Goal: Information Seeking & Learning: Learn about a topic

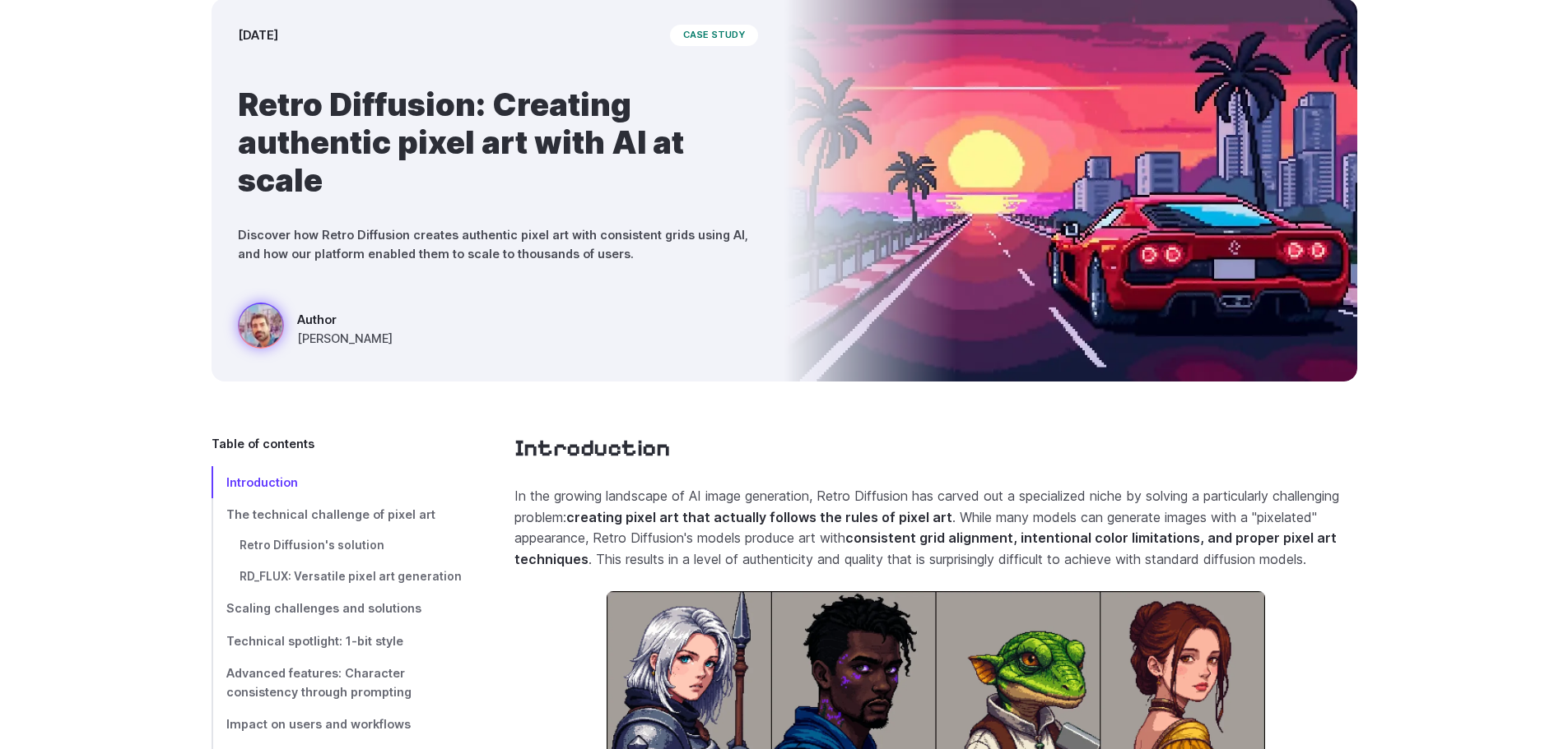
scroll to position [411, 0]
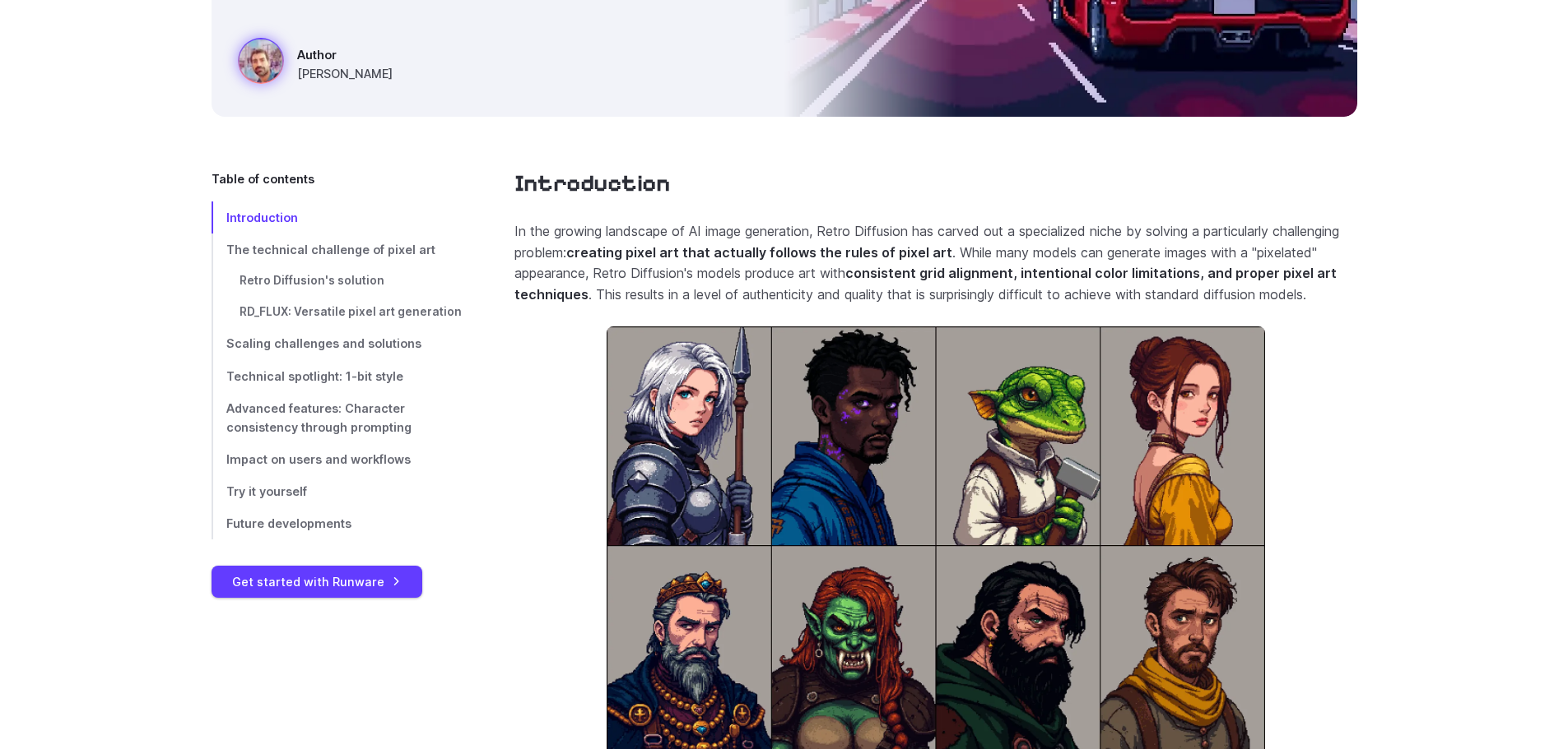
click at [725, 278] on p "In the growing landscape of AI image generation, Retro Diffusion has carved out…" at bounding box center [936, 263] width 843 height 83
drag, startPoint x: 839, startPoint y: 309, endPoint x: 867, endPoint y: 324, distance: 31.8
click at [866, 305] on p "In the growing landscape of AI image generation, Retro Diffusion has carved out…" at bounding box center [936, 263] width 843 height 83
click at [870, 305] on p "In the growing landscape of AI image generation, Retro Diffusion has carved out…" at bounding box center [936, 263] width 843 height 83
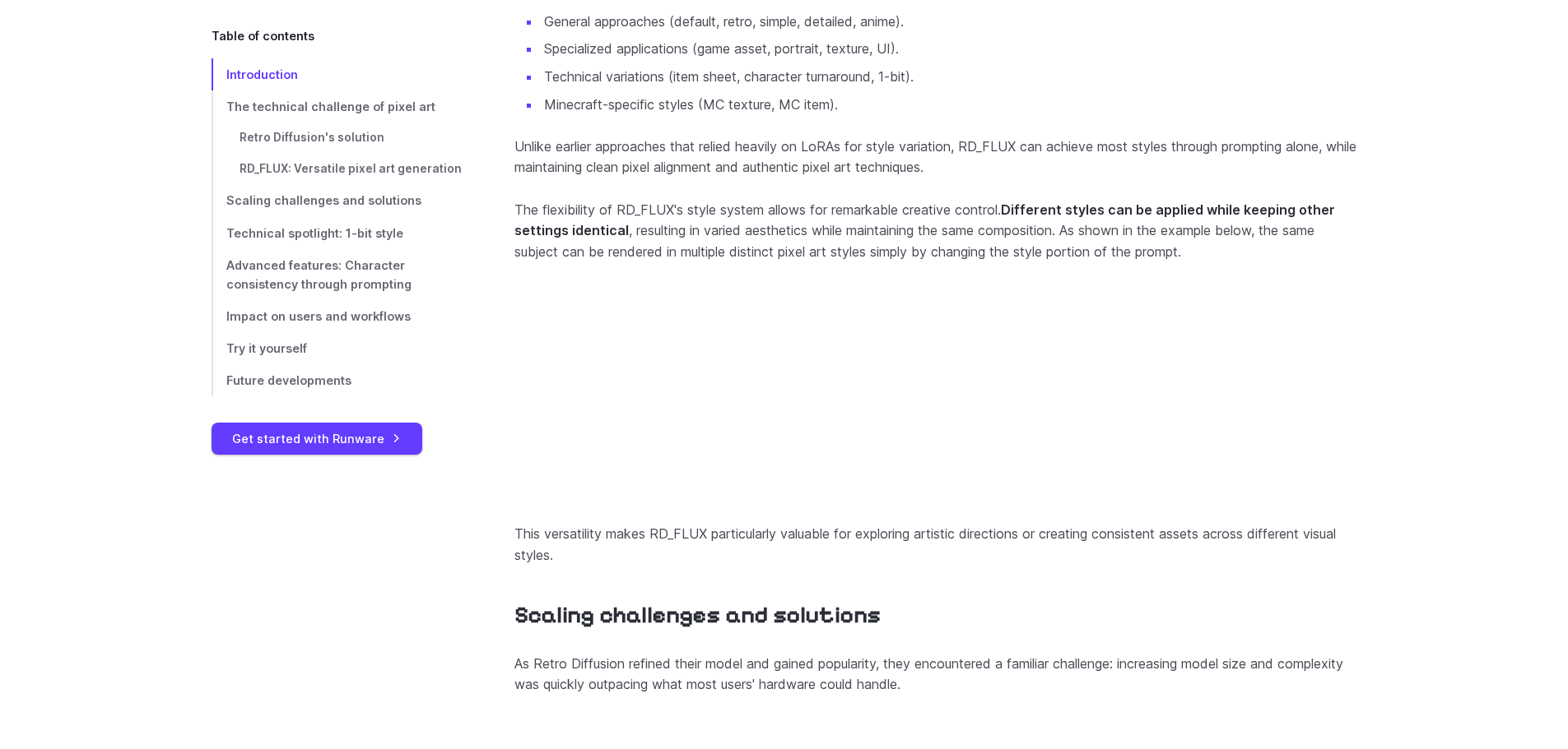
scroll to position [3455, 0]
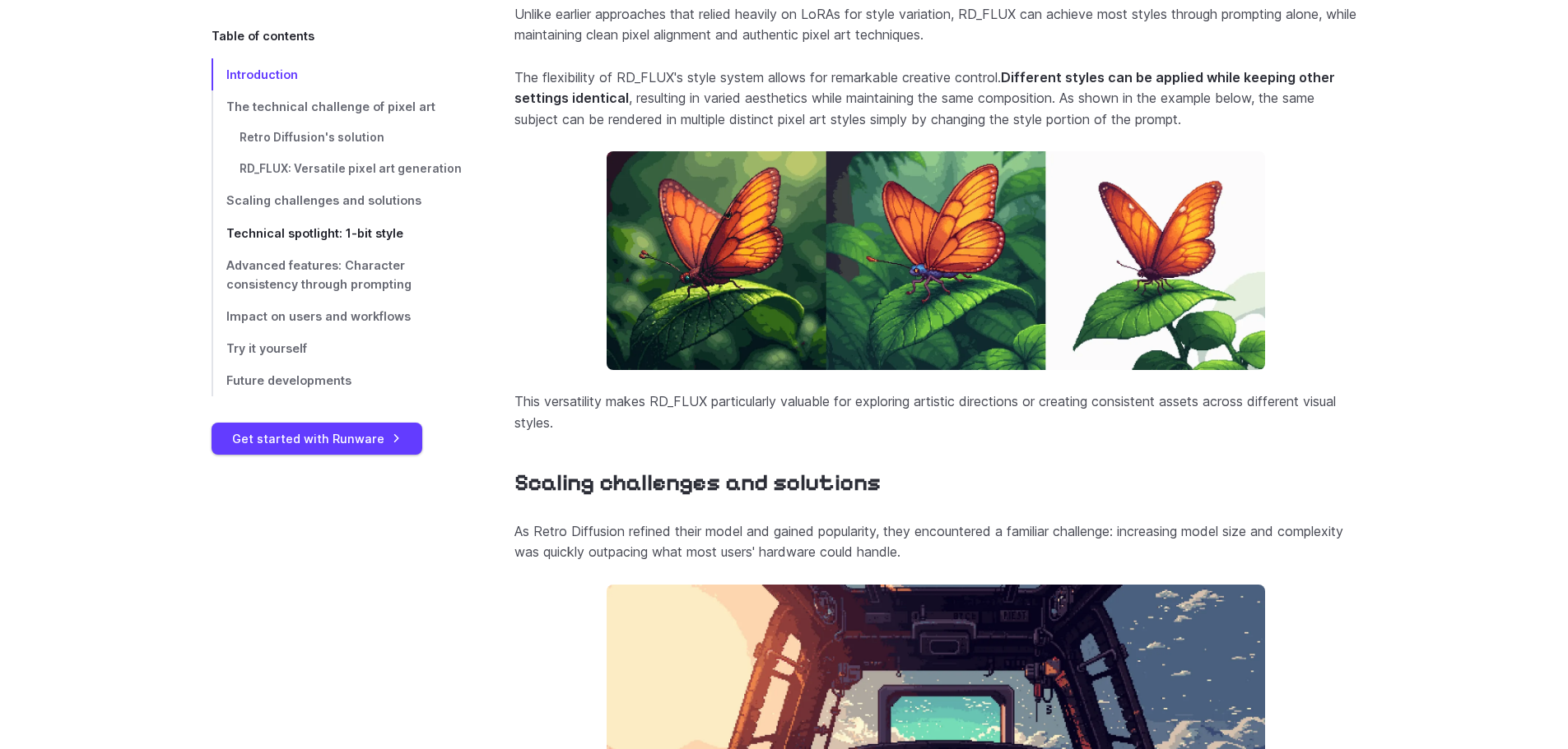
click at [368, 236] on span "Technical spotlight: 1-bit style" at bounding box center [315, 233] width 177 height 14
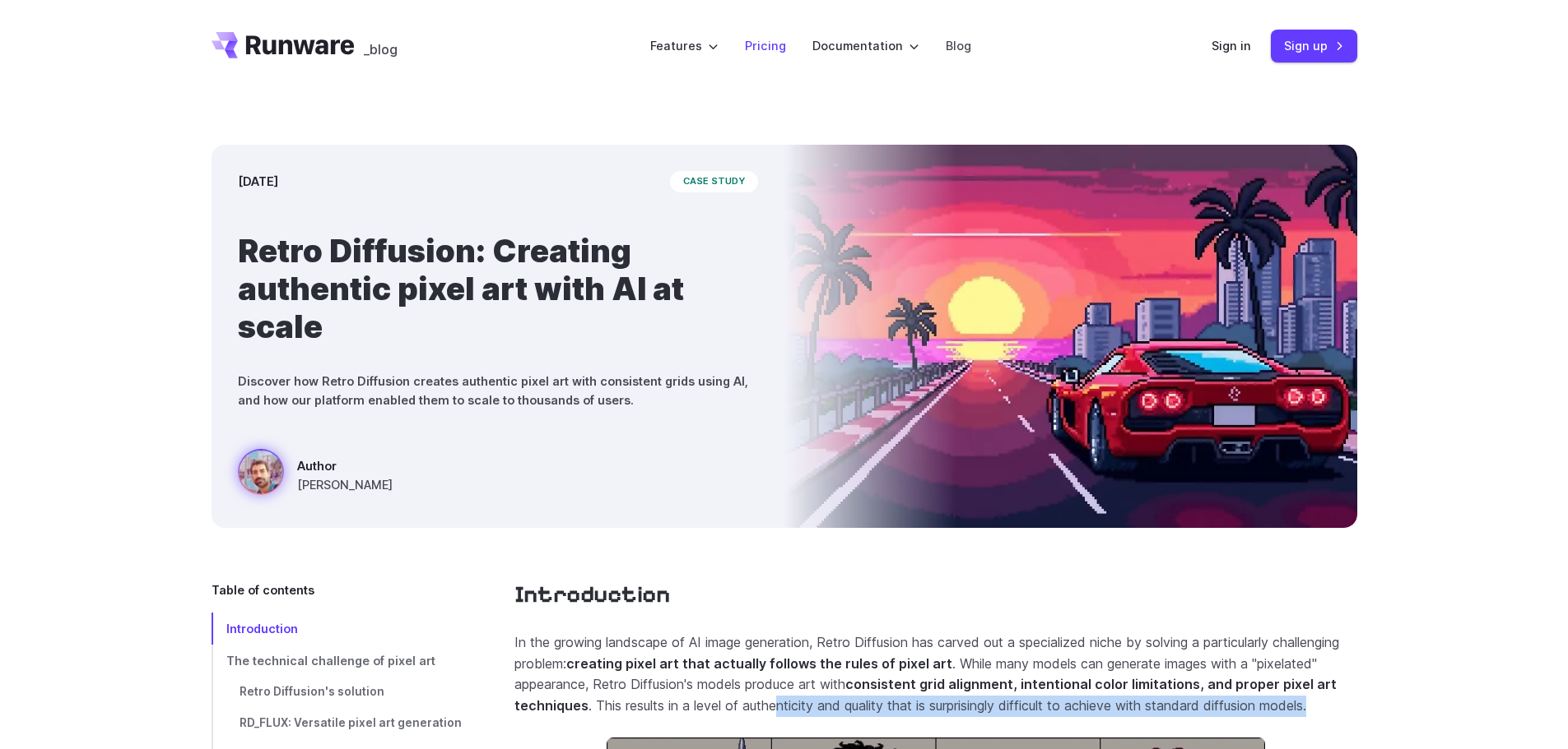
click at [761, 44] on link "Pricing" at bounding box center [765, 46] width 41 height 19
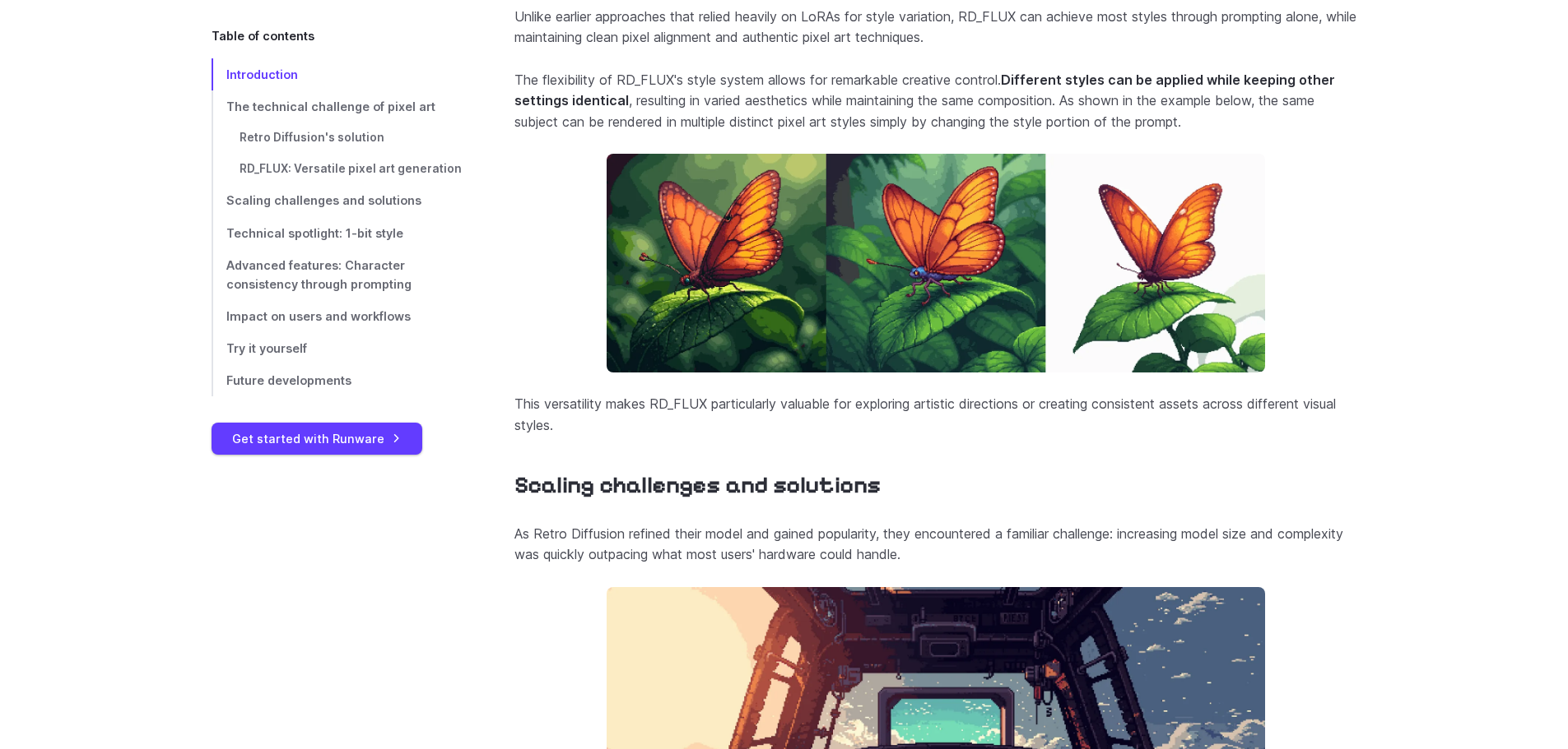
scroll to position [3455, 0]
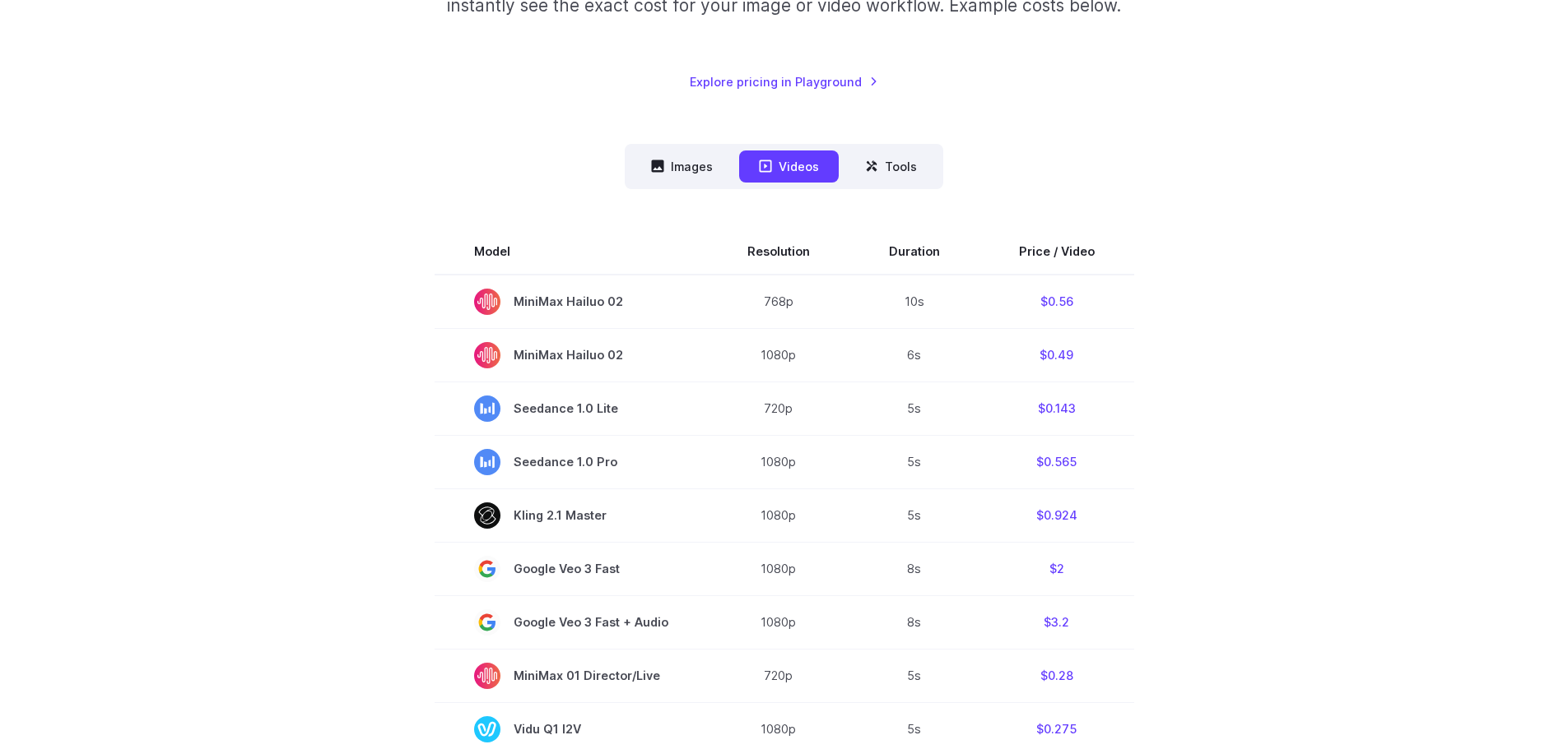
scroll to position [329, 0]
click at [659, 164] on icon at bounding box center [657, 165] width 12 height 12
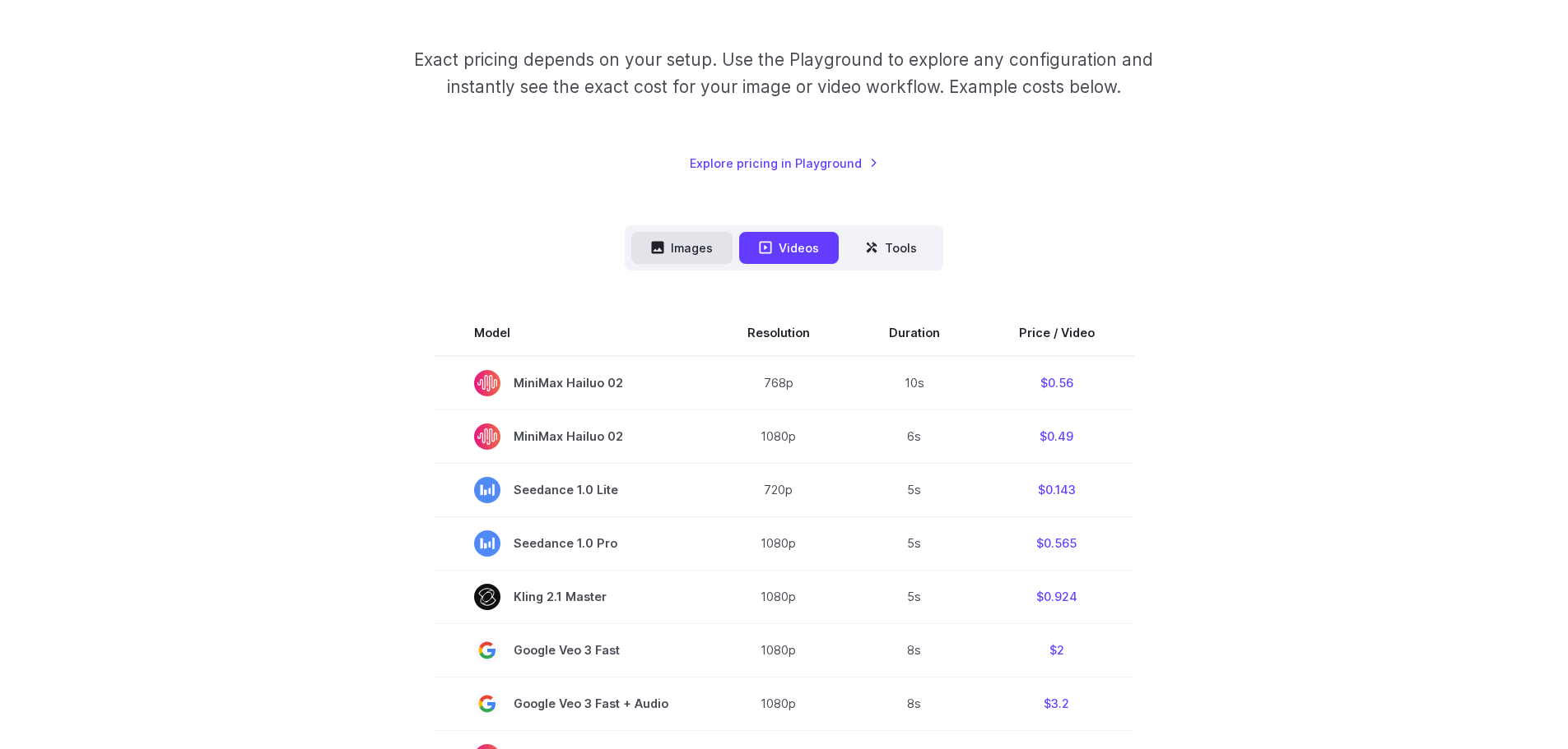
click at [675, 247] on button "Images" at bounding box center [682, 247] width 102 height 32
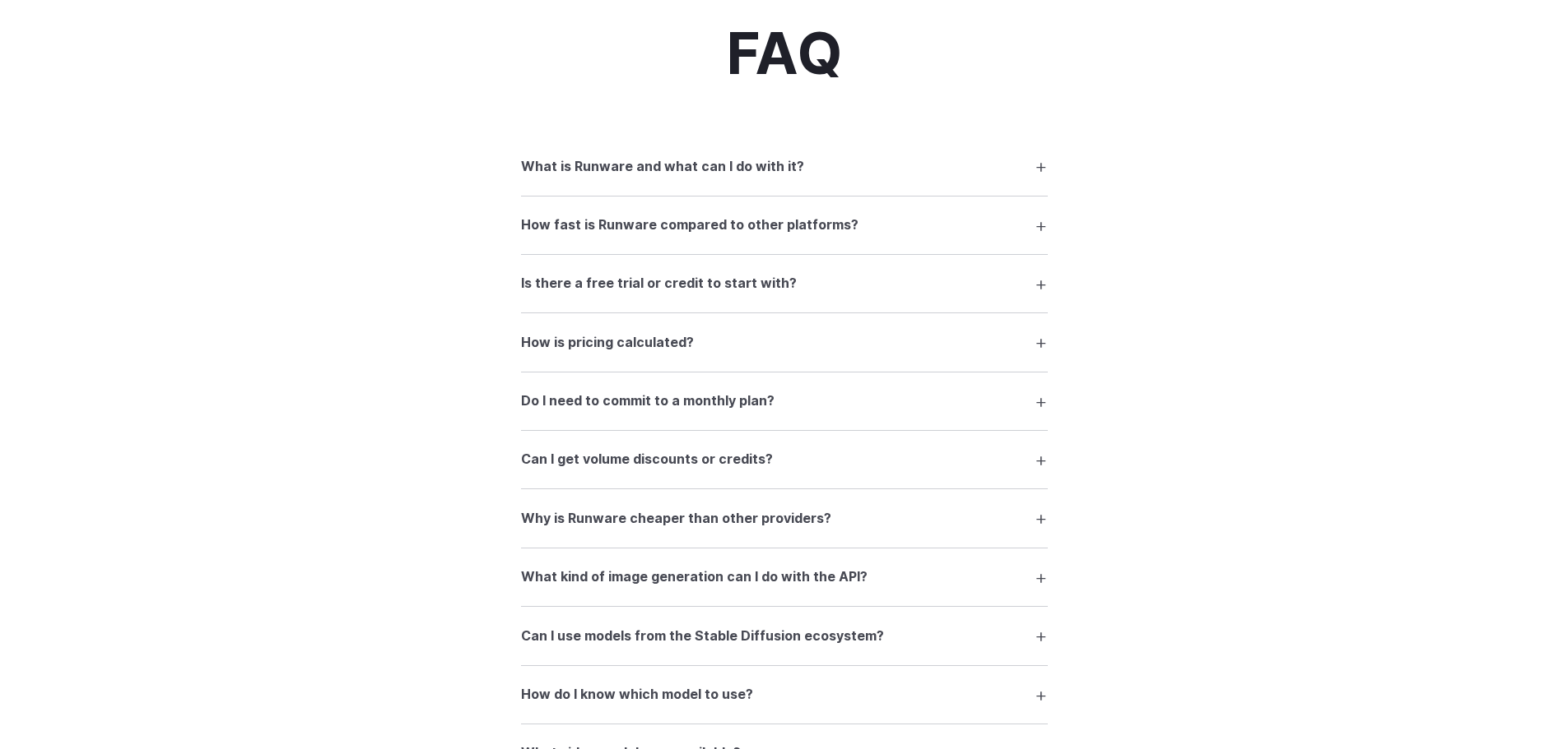
scroll to position [2139, 0]
